Goal: Use online tool/utility: Utilize a website feature to perform a specific function

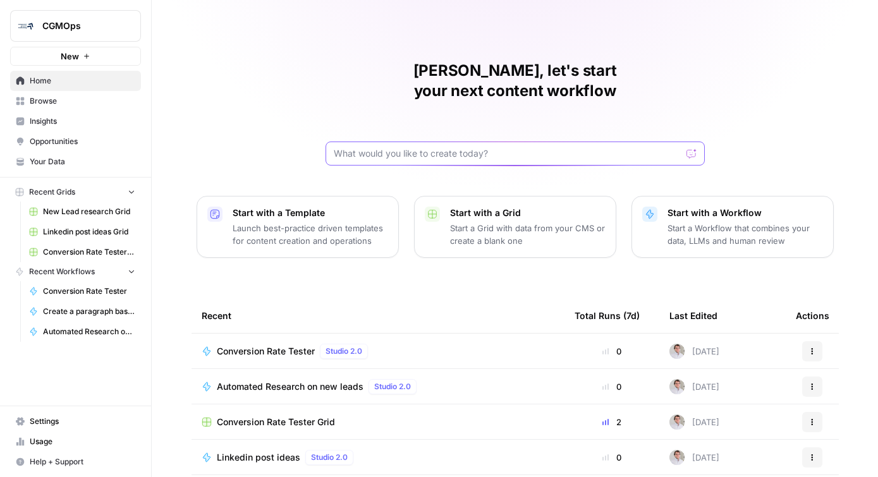
click at [492, 147] on input "text" at bounding box center [508, 153] width 348 height 13
type input "I want to create a workflows that looks"
type input "I want to create a"
click at [281, 451] on span "Linkedin post ideas" at bounding box center [258, 457] width 83 height 13
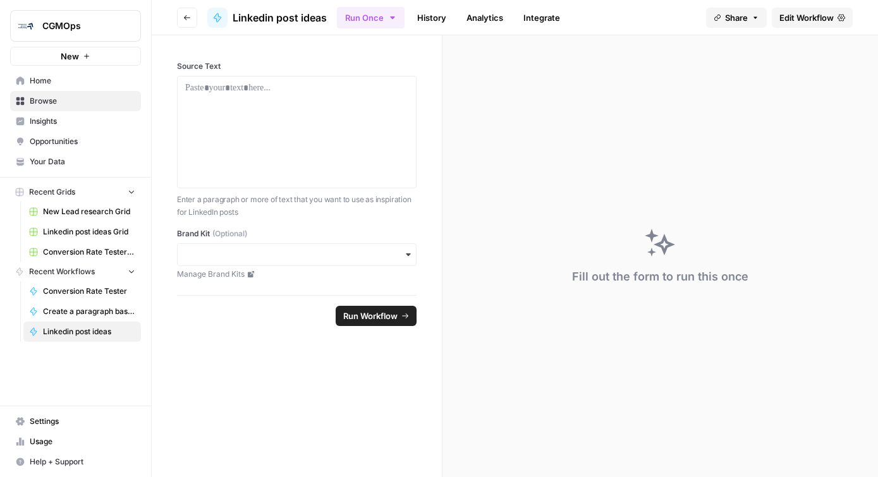
click at [814, 15] on span "Edit Workflow" at bounding box center [806, 17] width 54 height 13
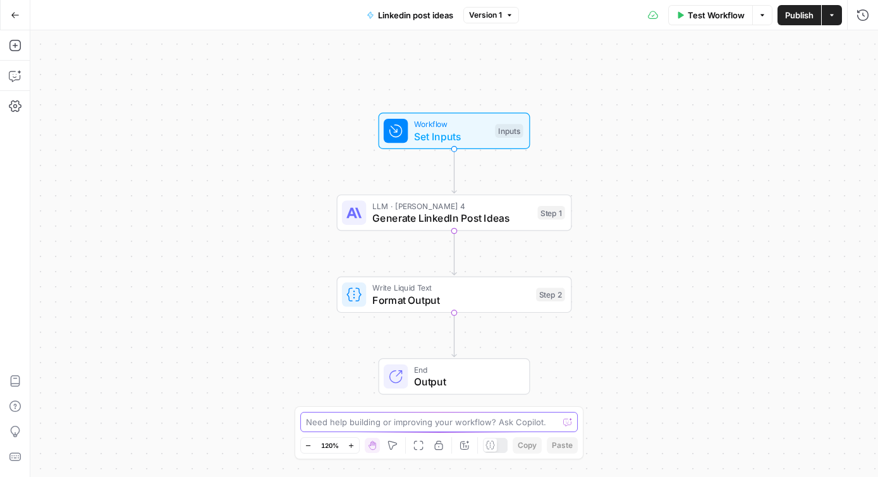
click at [391, 424] on textarea at bounding box center [432, 422] width 253 height 13
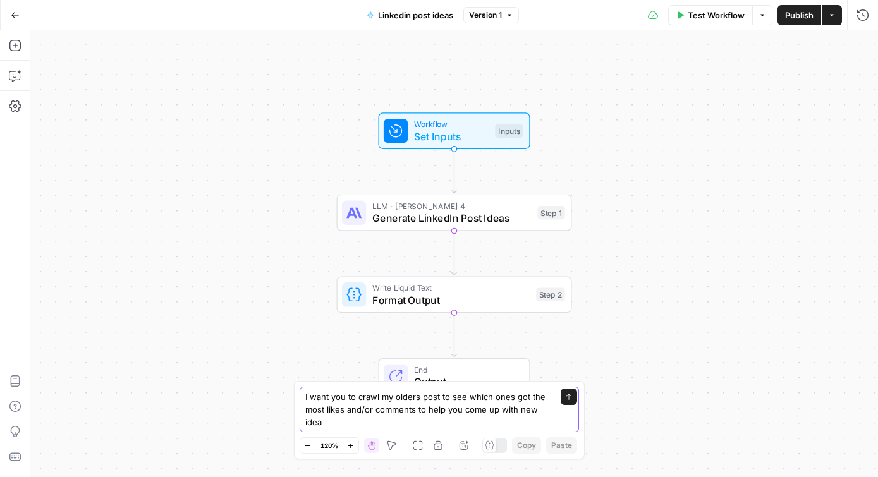
type textarea "I want you to crawl my olders post to see which ones got the most likes and/or …"
click at [17, 11] on icon "button" at bounding box center [15, 15] width 9 height 9
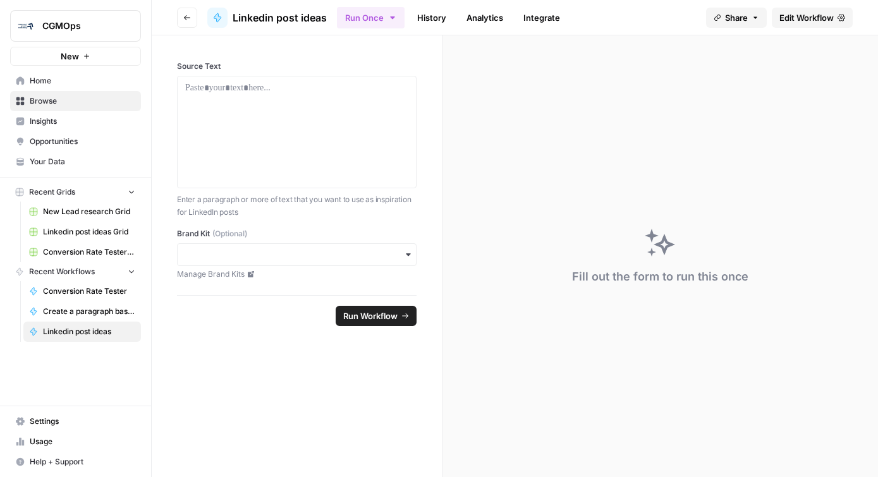
click at [197, 17] on button "Go back" at bounding box center [187, 18] width 20 height 20
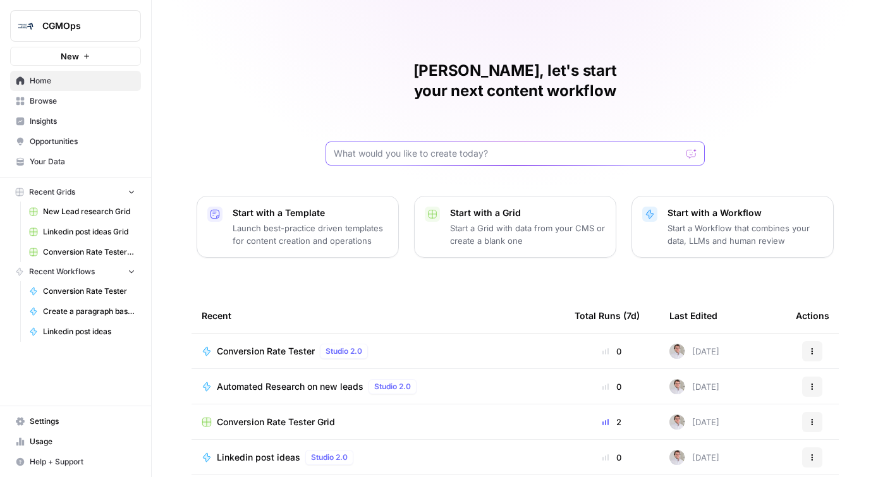
click at [418, 147] on input "text" at bounding box center [508, 153] width 348 height 13
type input "I want to build a Linkedin post generator that scrapes my linkedin posts and an…"
type input "I'm building a content workflow that will help me be one of the best linkedin p…"
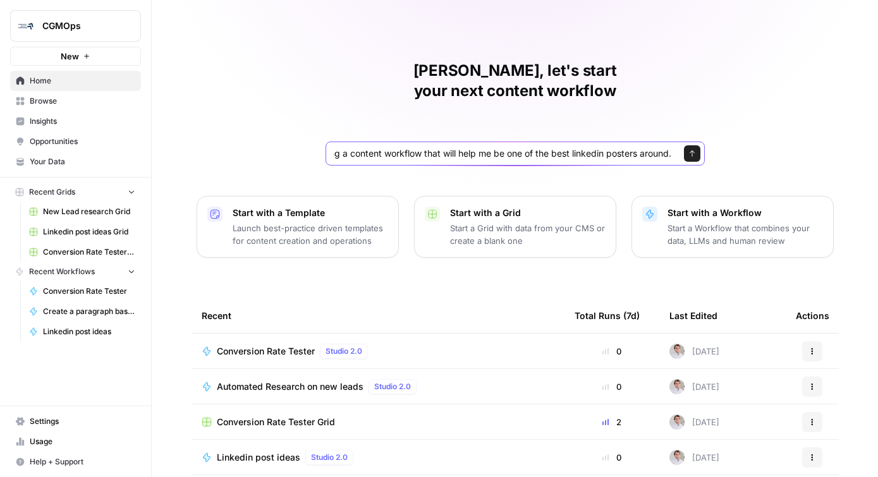
scroll to position [0, 45]
click button "Send" at bounding box center [692, 153] width 16 height 16
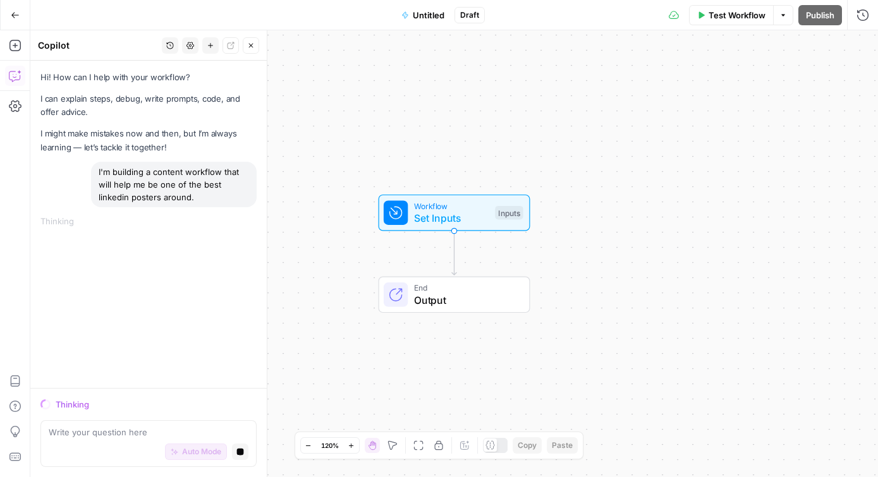
click at [15, 15] on icon "button" at bounding box center [15, 15] width 9 height 9
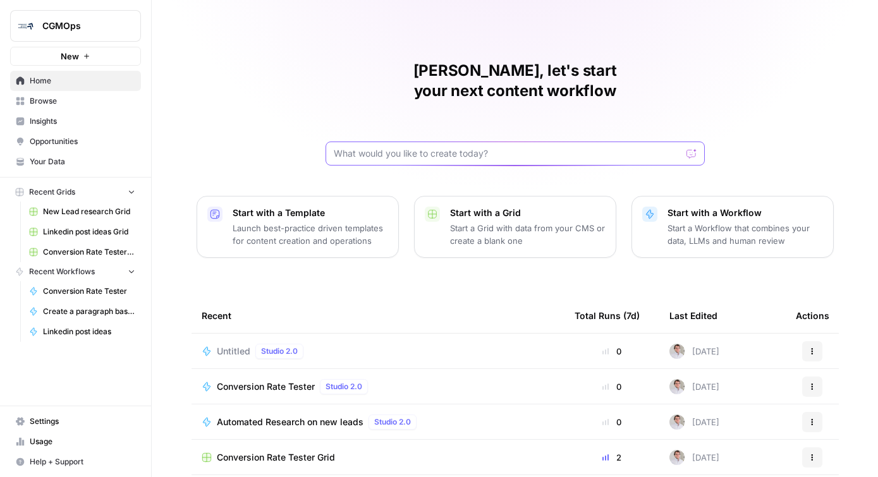
click at [460, 147] on input "text" at bounding box center [508, 153] width 348 height 13
type input "I want to build a tool that will help me write and come up with ideas for linke…"
click button "Send" at bounding box center [692, 153] width 16 height 16
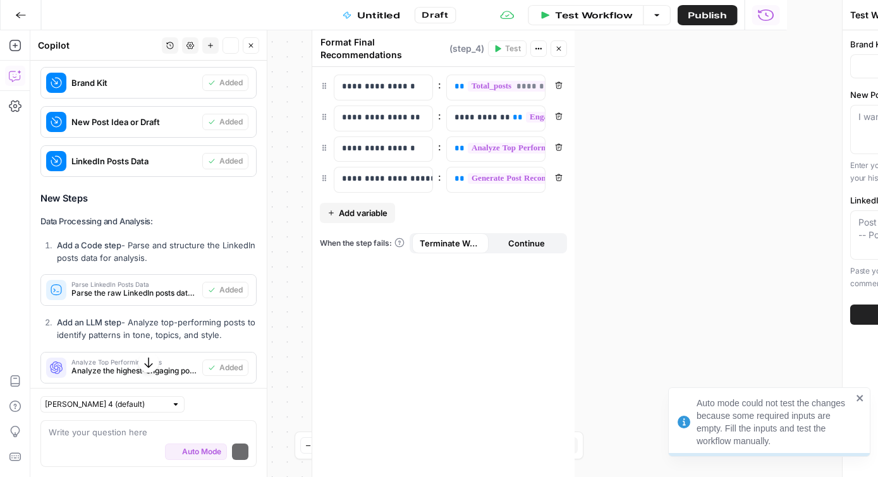
scroll to position [761, 0]
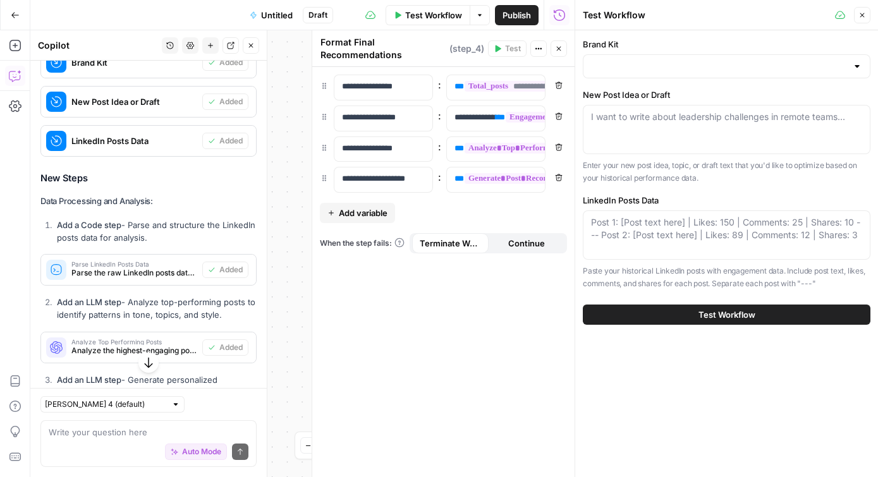
click at [858, 15] on icon "button" at bounding box center [862, 15] width 8 height 8
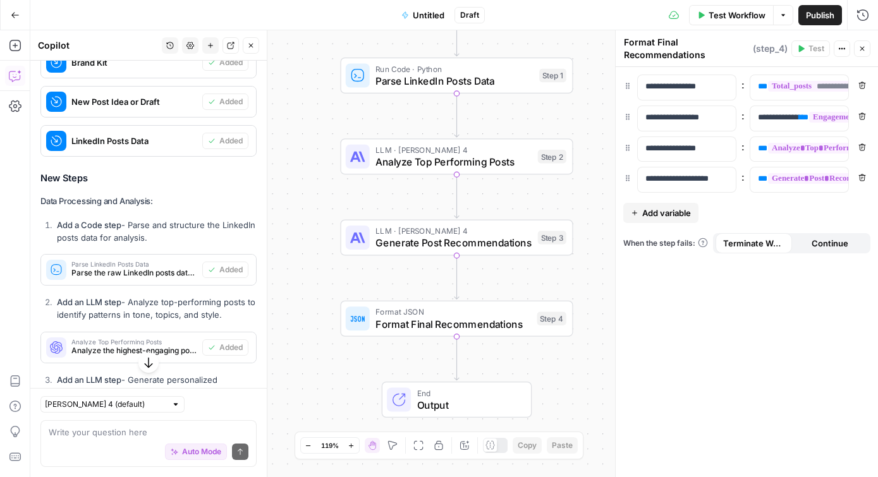
click at [473, 85] on span "Parse LinkedIn Posts Data" at bounding box center [453, 80] width 157 height 15
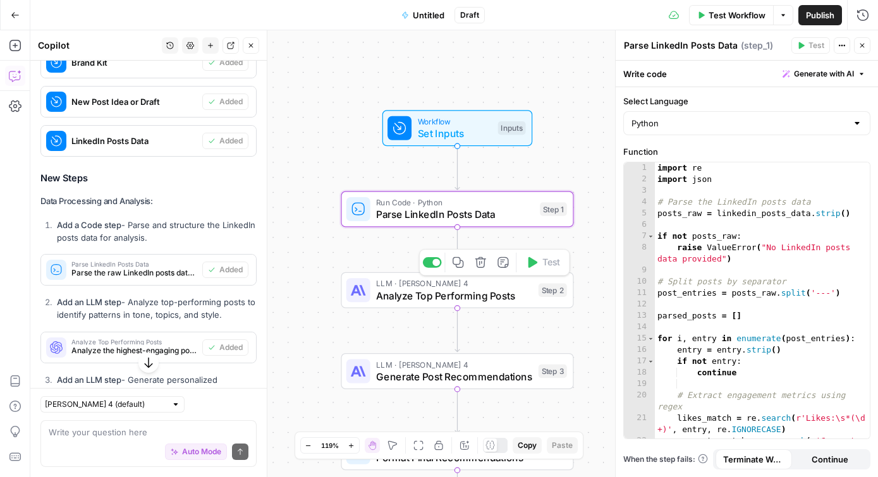
click at [488, 147] on div "Workflow Set Inputs Inputs Run Code · Python Parse LinkedIn Posts Data Step 1 L…" at bounding box center [453, 253] width 847 height 447
click at [485, 136] on span "Set Inputs" at bounding box center [455, 132] width 75 height 15
